Goal: Information Seeking & Learning: Learn about a topic

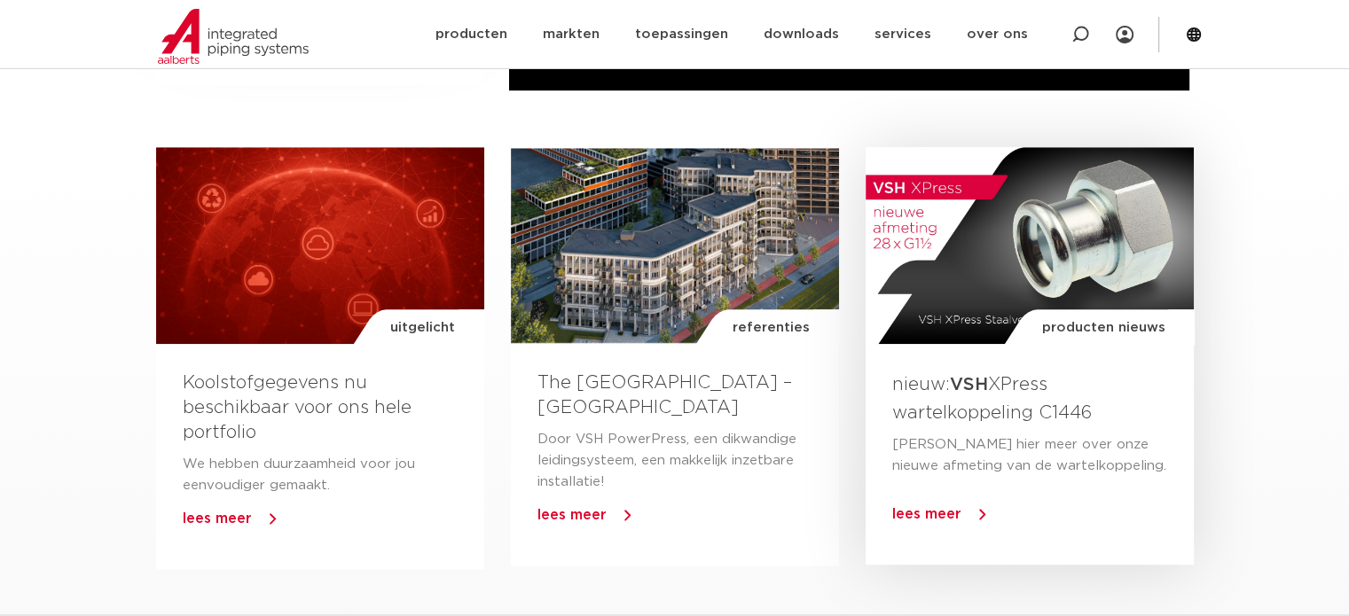
scroll to position [1064, 0]
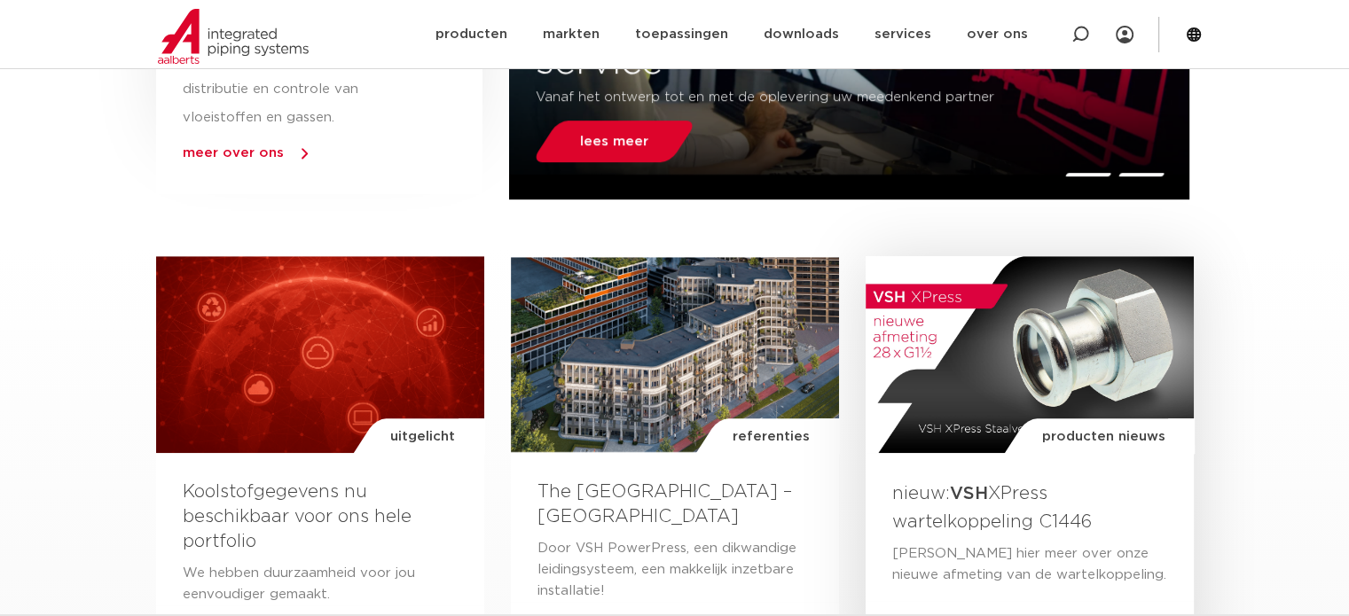
click at [1037, 360] on div "producten nieuws" at bounding box center [1029, 354] width 328 height 197
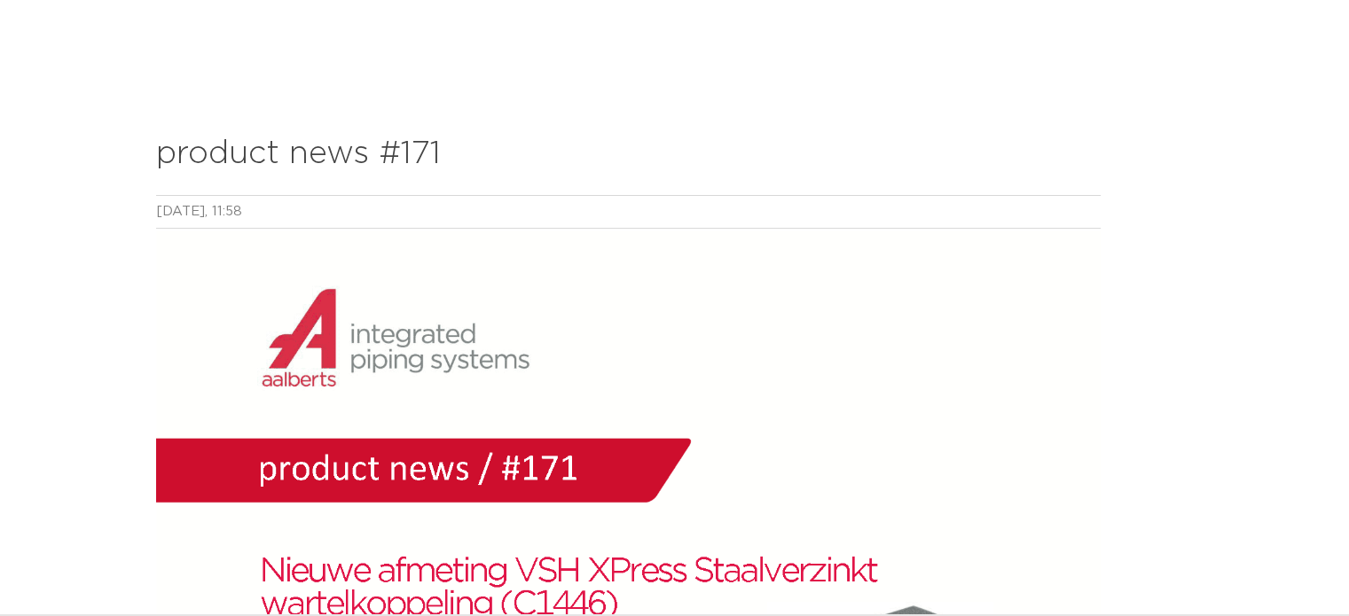
click at [210, 68] on img at bounding box center [260, 68] width 227 height 80
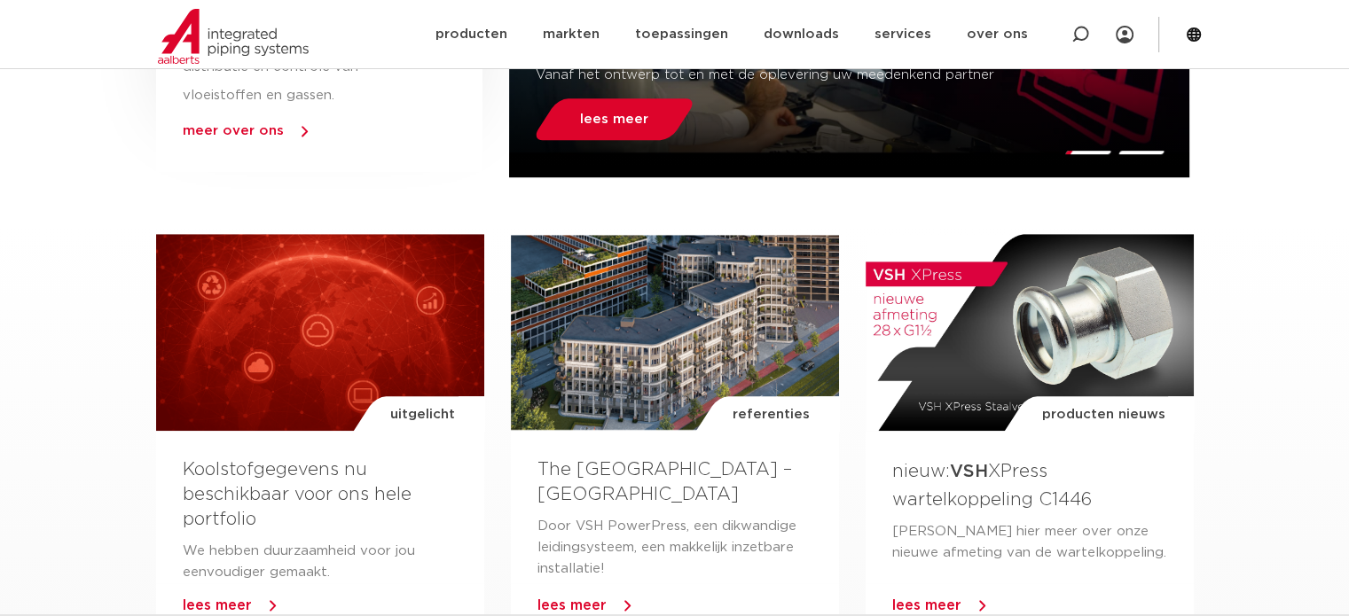
scroll to position [1153, 0]
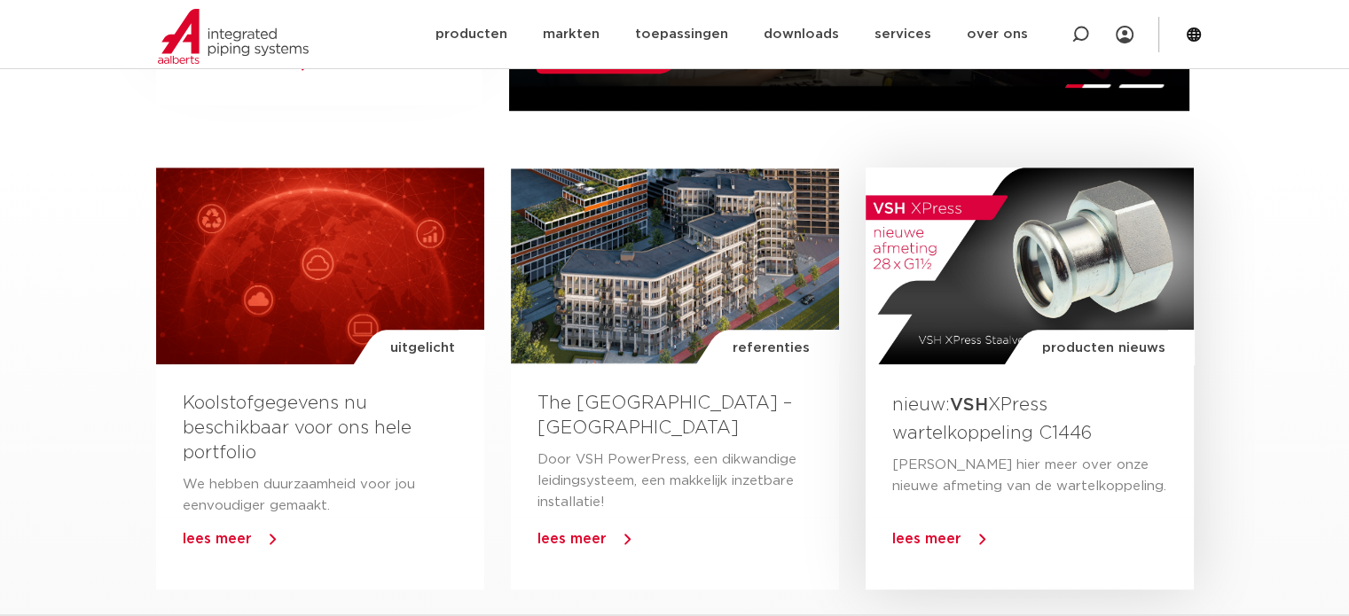
click at [1020, 258] on div "producten nieuws" at bounding box center [1029, 266] width 328 height 197
